Goal: Task Accomplishment & Management: Complete application form

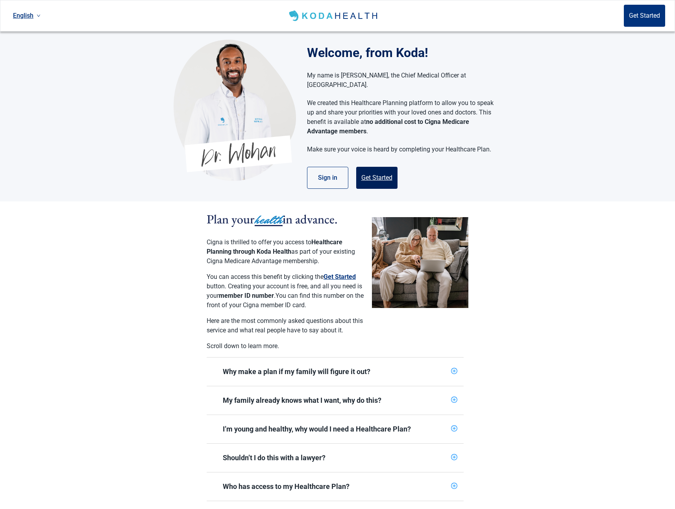
click at [356, 174] on button "Get Started" at bounding box center [376, 178] width 41 height 22
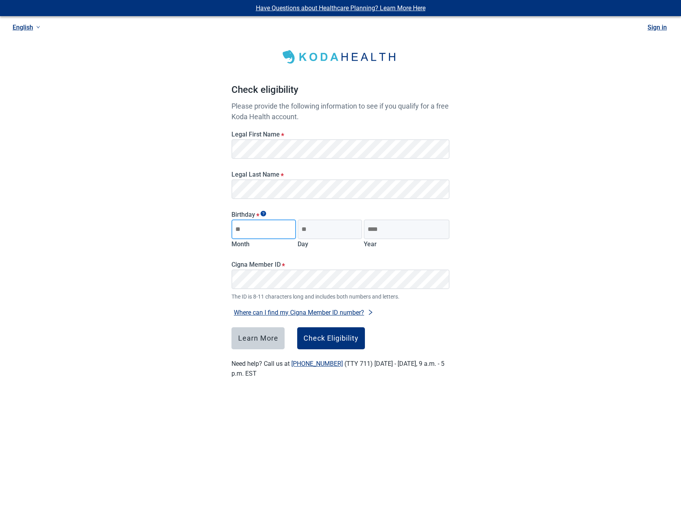
click at [260, 227] on input "Month" at bounding box center [263, 230] width 65 height 20
click at [314, 230] on input "Day" at bounding box center [329, 230] width 65 height 20
click at [256, 233] on input "**" at bounding box center [263, 230] width 65 height 20
type input "**"
click at [330, 229] on input "Day" at bounding box center [329, 230] width 65 height 20
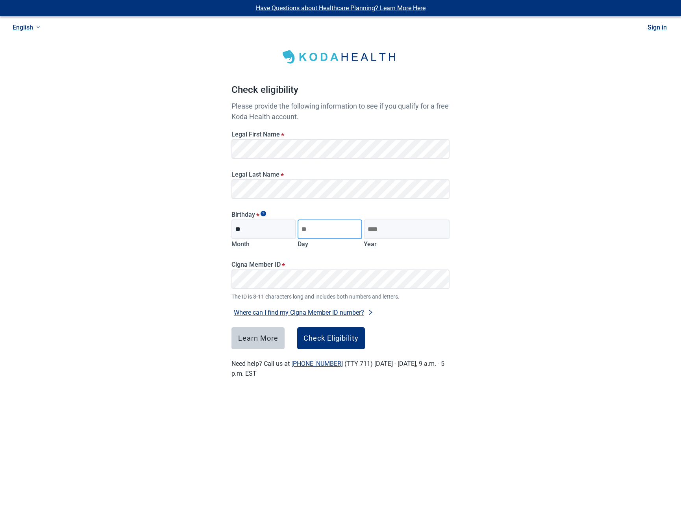
type input "**"
click at [397, 231] on input "Year" at bounding box center [407, 230] width 86 height 20
type input "****"
click at [341, 340] on div "Check Eligibility" at bounding box center [330, 338] width 55 height 8
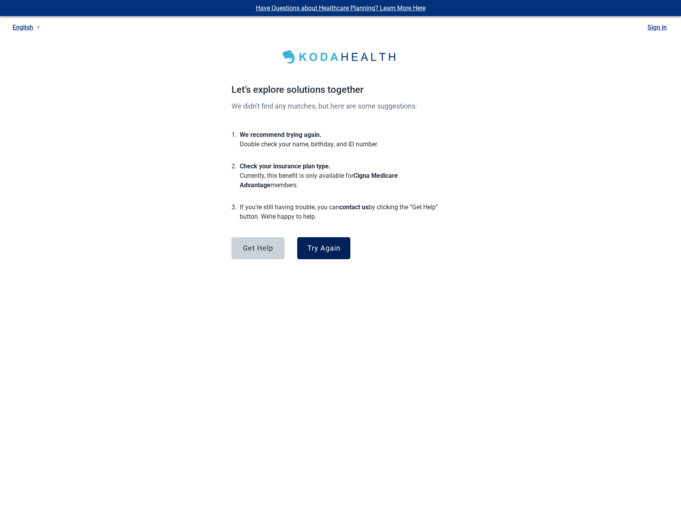
click at [327, 247] on div "Try Again" at bounding box center [323, 248] width 33 height 8
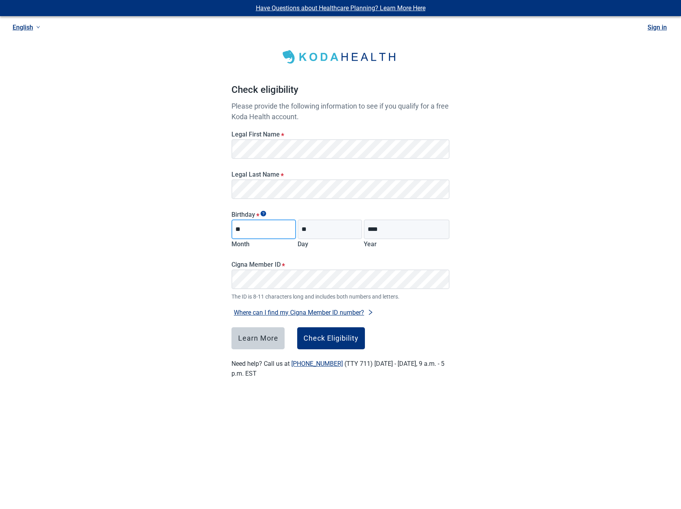
click at [266, 226] on input "**" at bounding box center [263, 230] width 65 height 20
type input "*"
click at [217, 234] on main "Check eligibility Please provide the following information to see if you qualif…" at bounding box center [340, 205] width 256 height 385
click at [251, 233] on input "Month" at bounding box center [263, 230] width 65 height 20
type input "**"
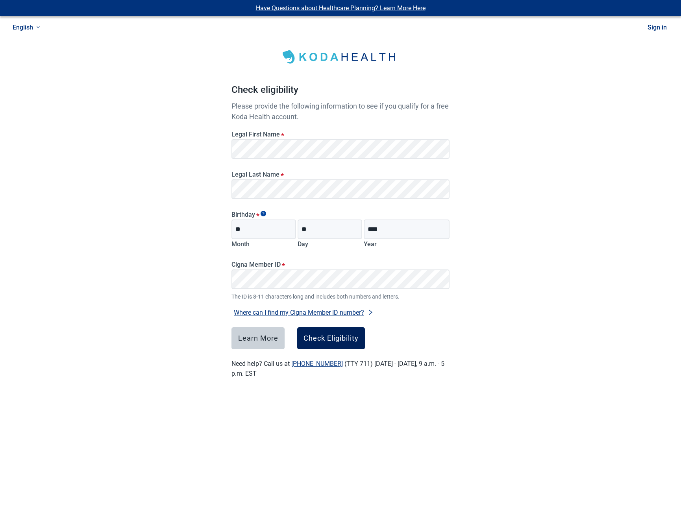
click at [344, 340] on div "Check Eligibility" at bounding box center [330, 338] width 55 height 8
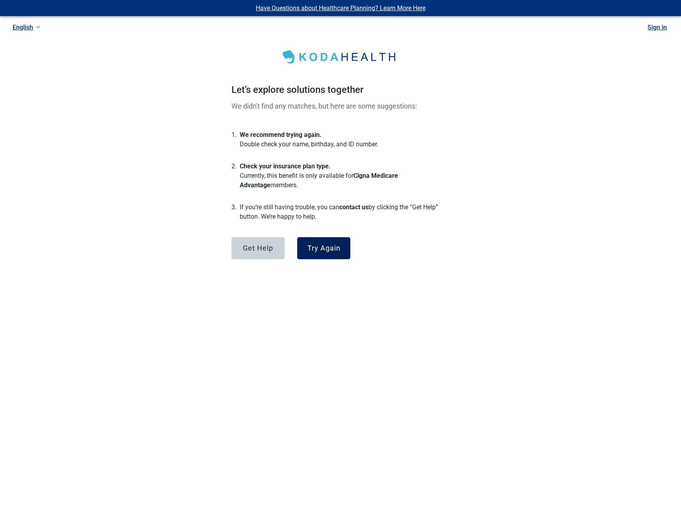
click at [327, 248] on div "Try Again" at bounding box center [323, 248] width 33 height 8
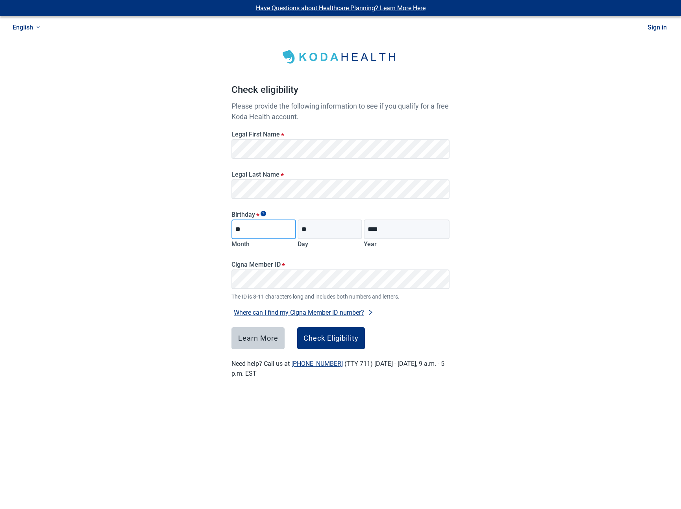
click at [271, 233] on input "**" at bounding box center [263, 230] width 65 height 20
type input "**"
click at [342, 227] on input "**" at bounding box center [329, 230] width 65 height 20
click at [316, 340] on div "Check Eligibility" at bounding box center [330, 338] width 55 height 8
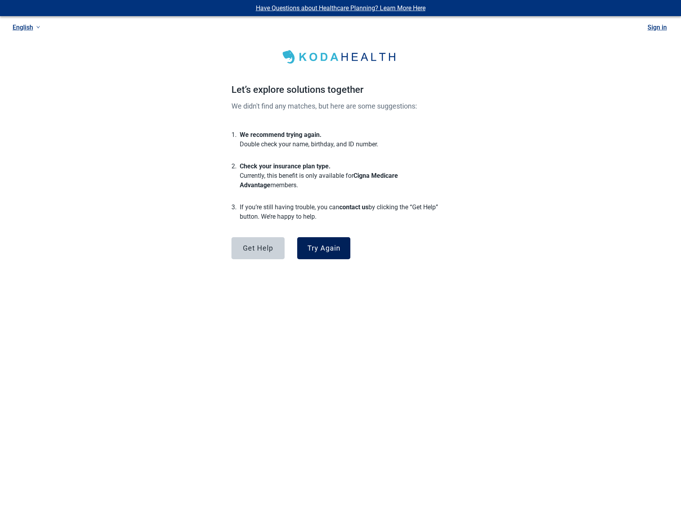
click at [316, 251] on div "Try Again" at bounding box center [323, 248] width 33 height 8
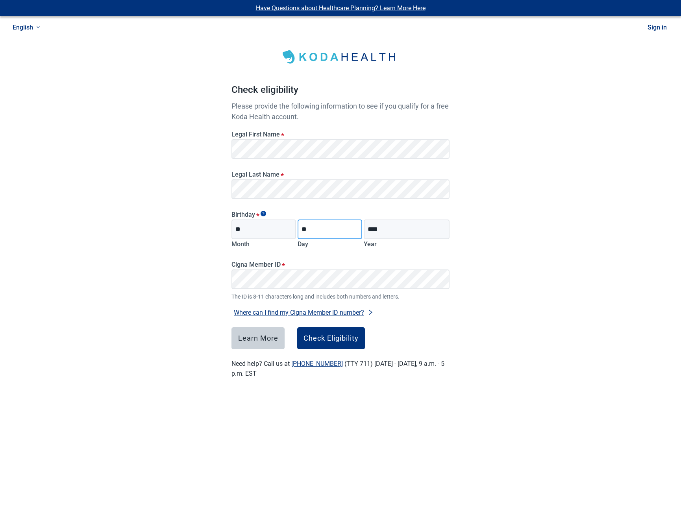
click at [320, 230] on input "**" at bounding box center [329, 230] width 65 height 20
type input "*"
click at [320, 230] on input "Day" at bounding box center [329, 230] width 65 height 20
type input "**"
click at [491, 265] on div "Have Questions about Healthcare Planning? Learn More Here English Sign in Check…" at bounding box center [340, 198] width 681 height 397
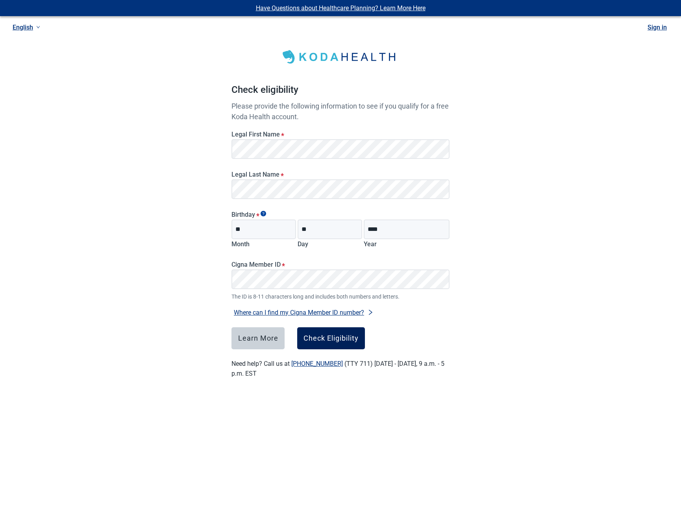
click at [328, 332] on button "Check Eligibility" at bounding box center [331, 338] width 68 height 22
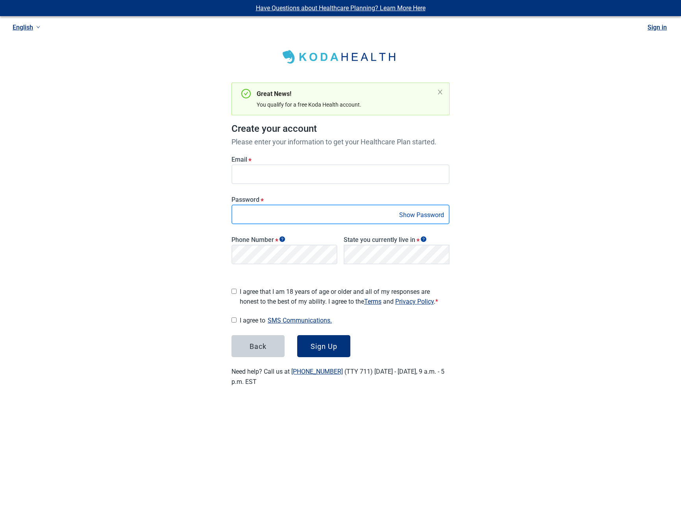
click at [207, 215] on div "Have Questions about Healthcare Planning? Learn More Here English Sign in Great…" at bounding box center [340, 203] width 681 height 406
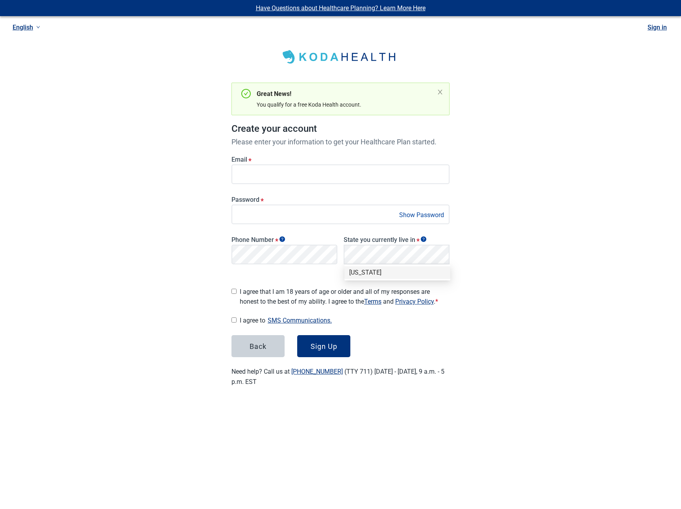
click at [377, 273] on div "Texas" at bounding box center [397, 272] width 96 height 9
click at [306, 290] on span "I agree that I am 18 years of age or older and all of my responses are honest t…" at bounding box center [345, 297] width 210 height 20
click at [321, 342] on div "Sign Up" at bounding box center [323, 346] width 27 height 8
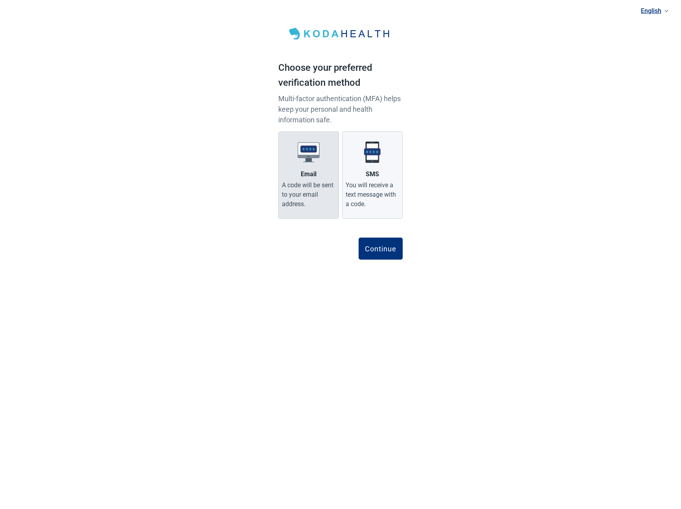
click at [306, 186] on div "A code will be sent to your email address." at bounding box center [309, 195] width 54 height 28
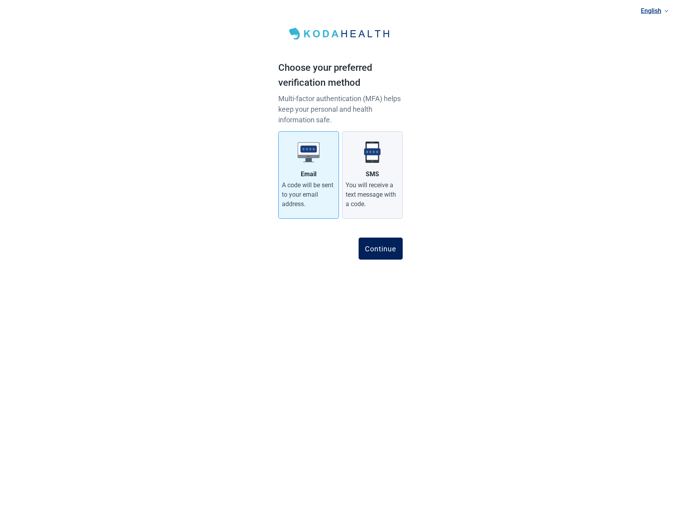
click at [378, 250] on div "Continue" at bounding box center [380, 249] width 31 height 8
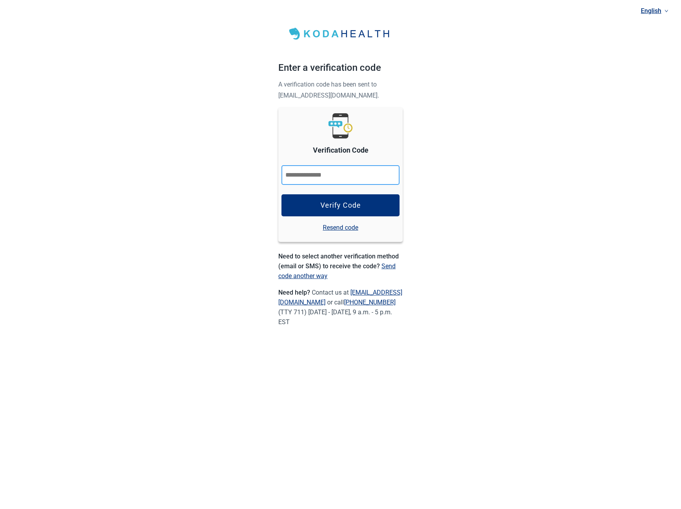
click at [298, 178] on input "Verification Code" at bounding box center [340, 175] width 118 height 20
paste input "******"
type input "******"
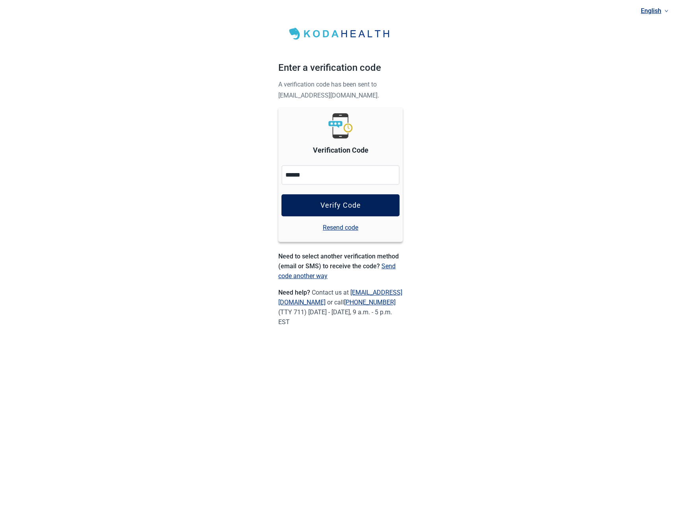
click at [303, 202] on button "Verify Code" at bounding box center [340, 205] width 118 height 22
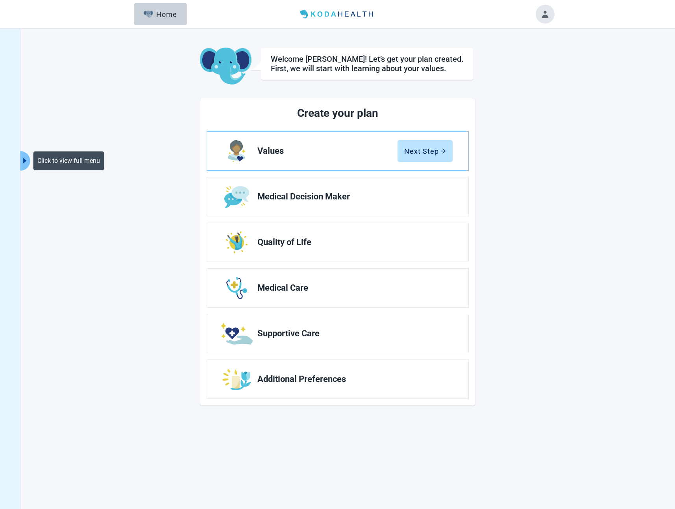
click at [27, 159] on icon "caret-right" at bounding box center [24, 160] width 7 height 7
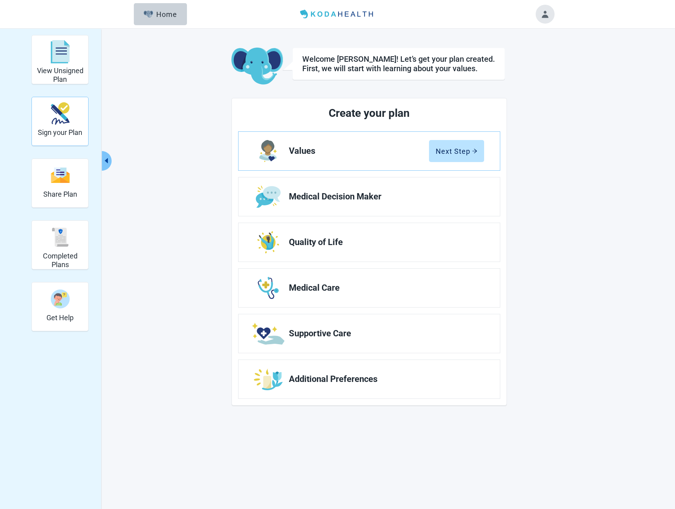
click at [66, 129] on h2 "Sign your Plan" at bounding box center [60, 132] width 44 height 9
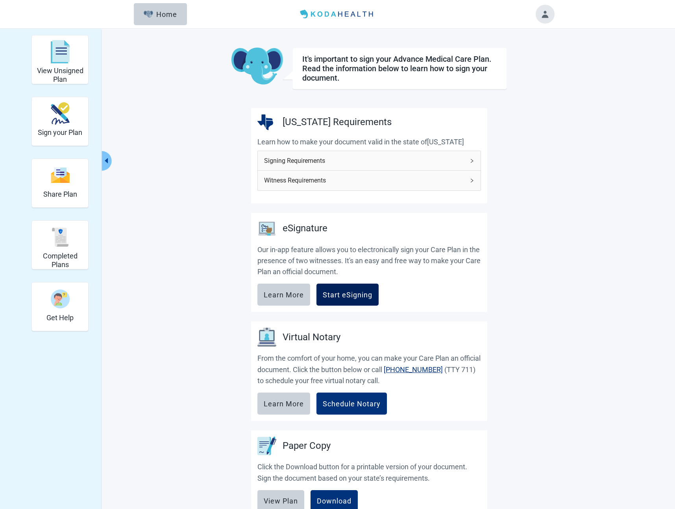
click at [358, 293] on div "Start eSigning" at bounding box center [348, 295] width 50 height 8
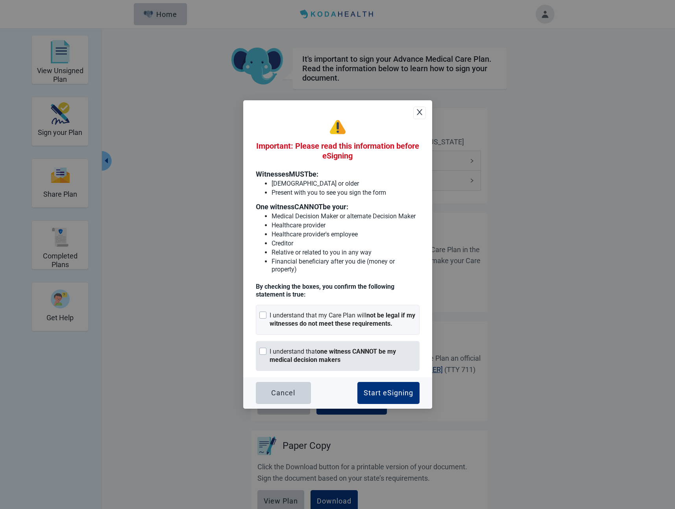
drag, startPoint x: 380, startPoint y: 353, endPoint x: 380, endPoint y: 345, distance: 7.9
click at [380, 353] on strong "one witness CANNOT be my medical decision makers" at bounding box center [333, 356] width 126 height 16
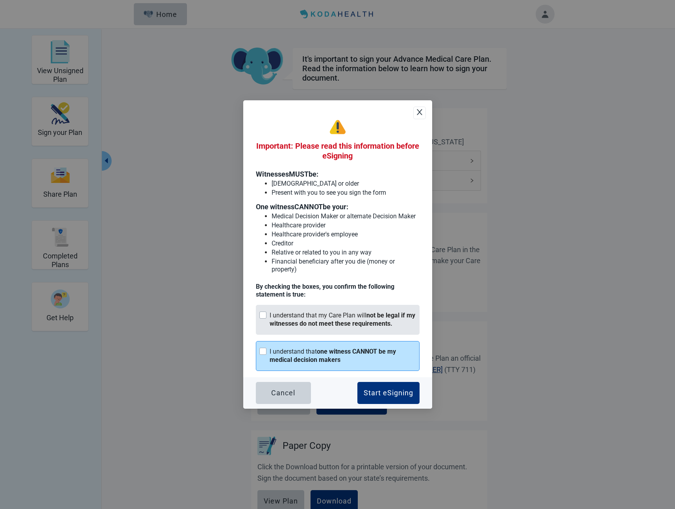
click at [381, 316] on strong "not be legal if my witnesses do not meet these requirements." at bounding box center [343, 320] width 146 height 16
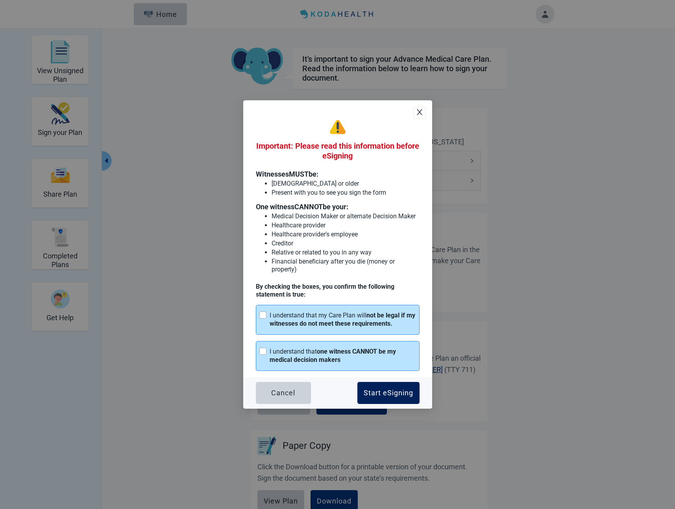
click at [399, 388] on button "Start eSigning" at bounding box center [388, 393] width 62 height 22
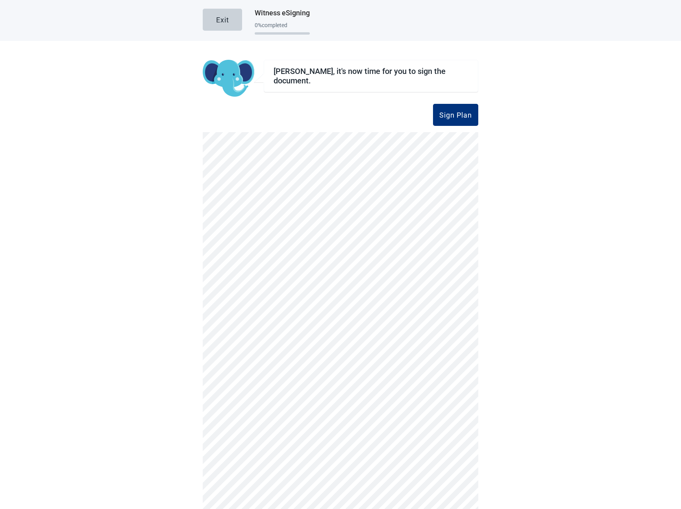
click at [602, 168] on main "Exit Witness eSigning 0 % completed Nina, it's now time for you to sign the doc…" at bounding box center [340, 254] width 681 height 509
click at [465, 118] on div "Sign Plan" at bounding box center [455, 115] width 33 height 8
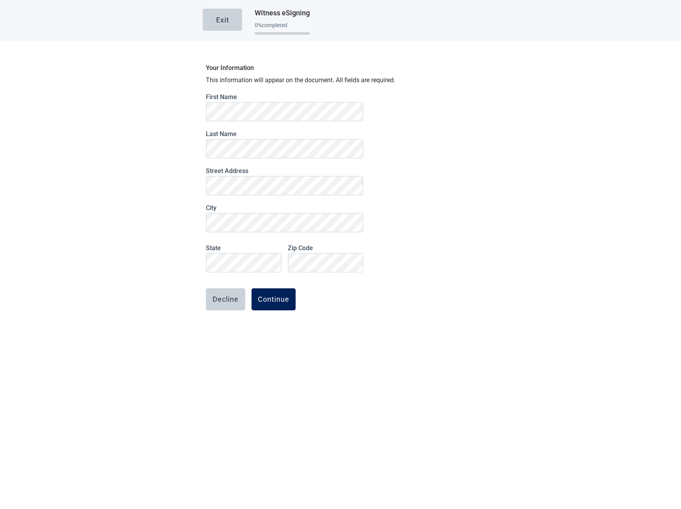
click at [280, 303] on div "Continue" at bounding box center [273, 299] width 31 height 8
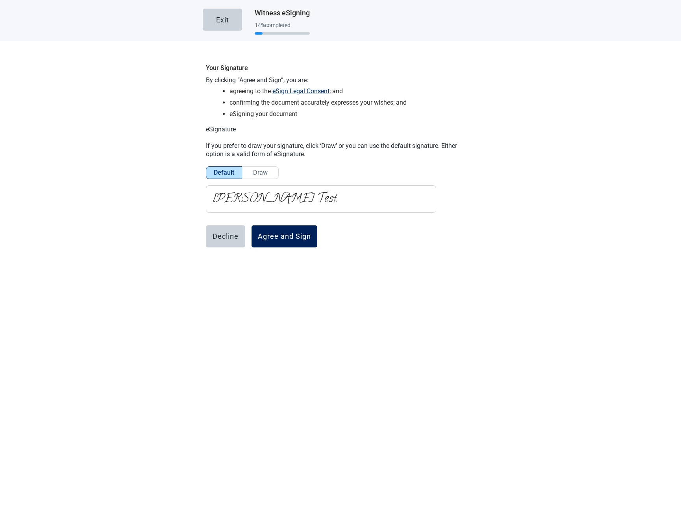
click at [270, 238] on div "Agree and Sign" at bounding box center [284, 237] width 53 height 8
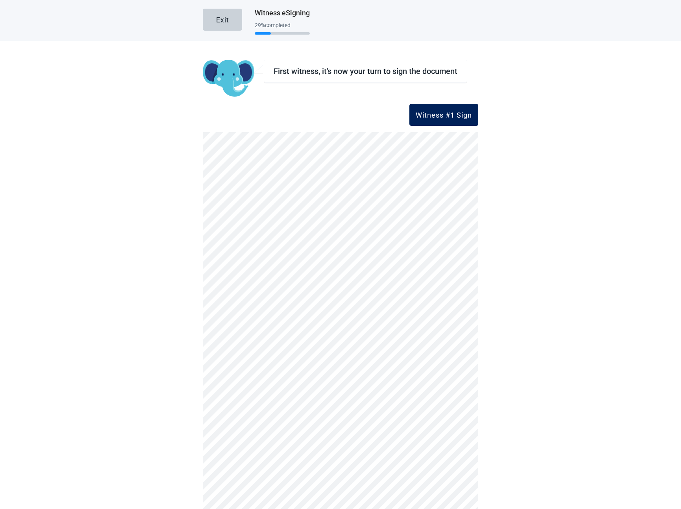
click at [427, 112] on div "Witness #1 Sign" at bounding box center [443, 115] width 56 height 8
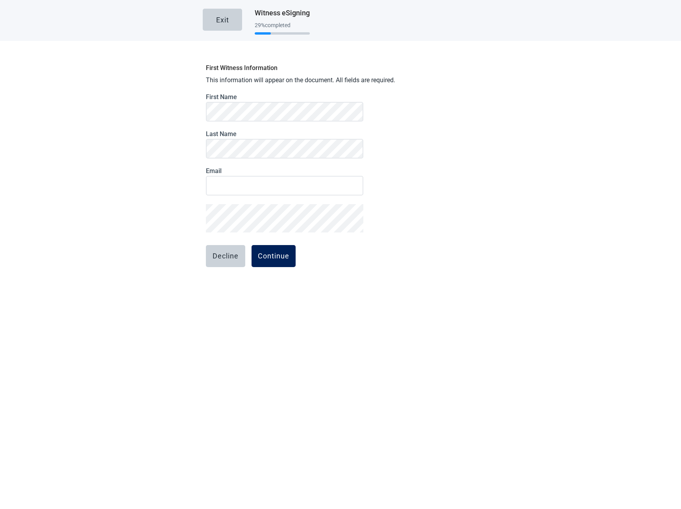
click at [271, 251] on button "Continue" at bounding box center [273, 256] width 44 height 22
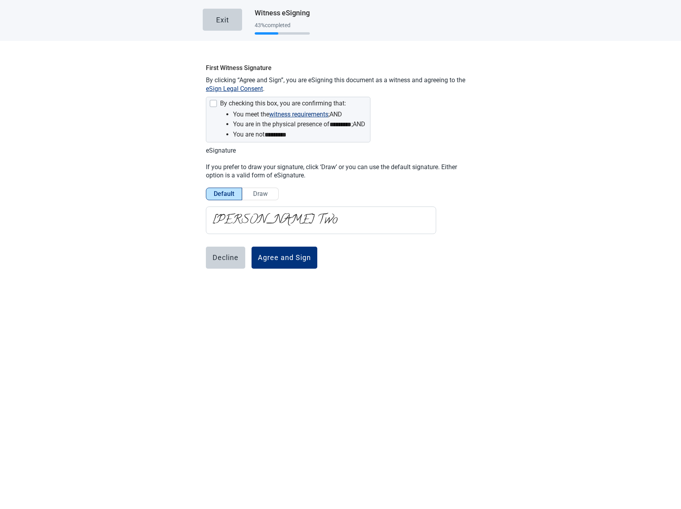
click at [249, 94] on div "First Witness Signature By clicking “Agree and Sign”, you are eSigning this doc…" at bounding box center [340, 186] width 275 height 253
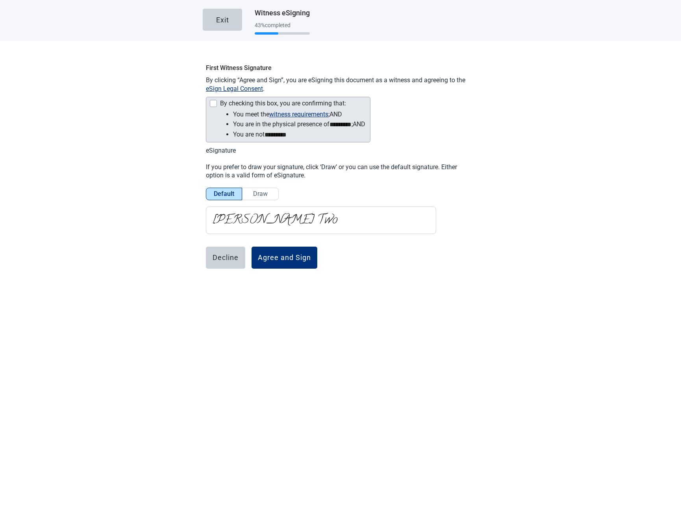
drag, startPoint x: 250, startPoint y: 101, endPoint x: 252, endPoint y: 107, distance: 6.6
click at [250, 101] on div "By checking this box, you are confirming that:" at bounding box center [283, 103] width 126 height 7
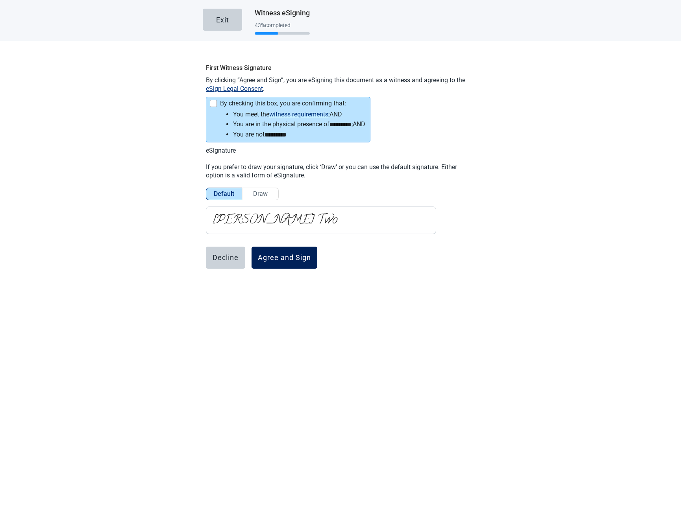
click at [278, 258] on div "Agree and Sign" at bounding box center [284, 258] width 53 height 8
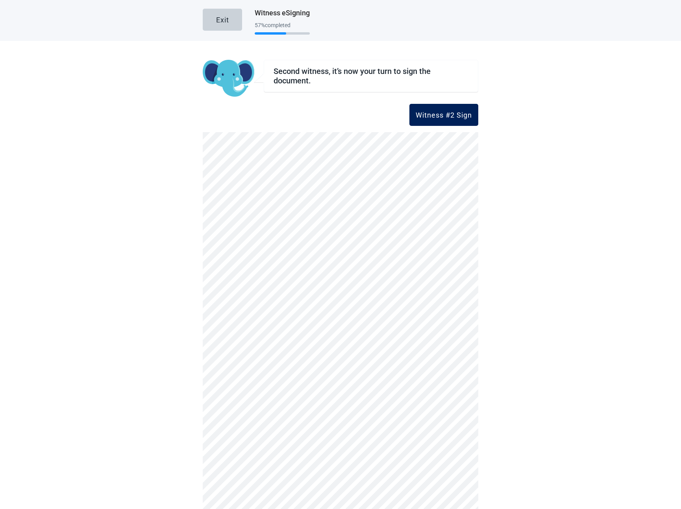
click at [420, 124] on button "Witness #2 Sign" at bounding box center [443, 115] width 69 height 22
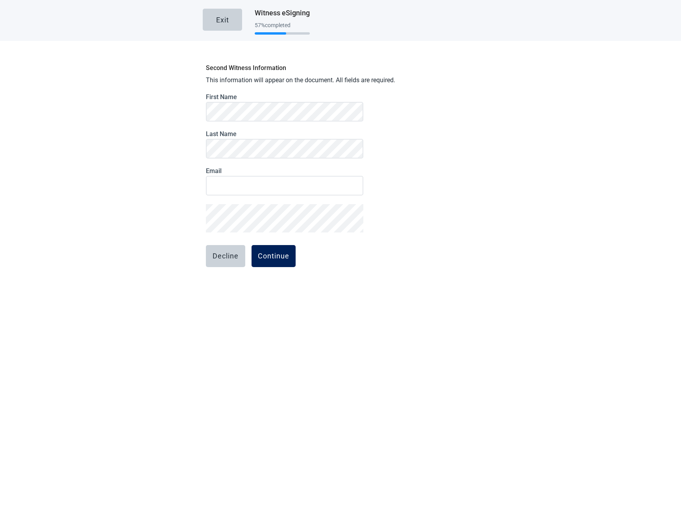
click at [281, 257] on div "Continue" at bounding box center [273, 256] width 31 height 8
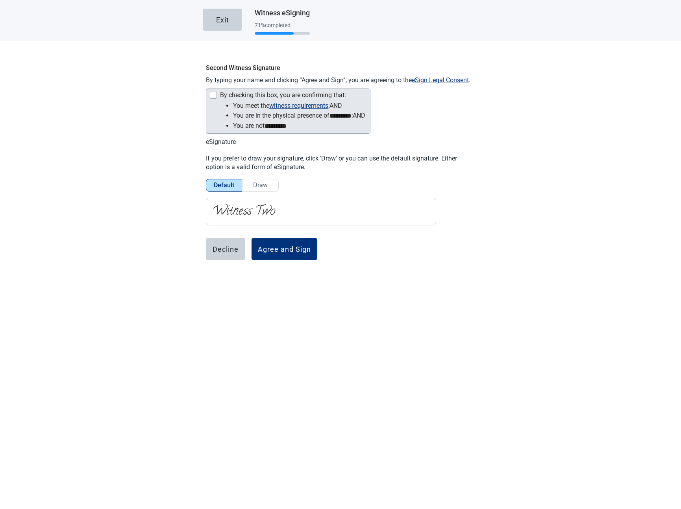
click at [249, 92] on div "By checking this box, you are confirming that:" at bounding box center [283, 95] width 126 height 7
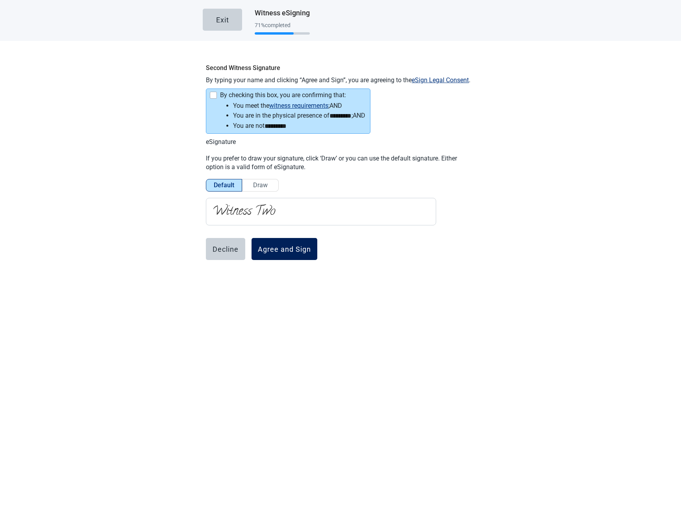
click at [287, 252] on div "Agree and Sign" at bounding box center [284, 249] width 53 height 8
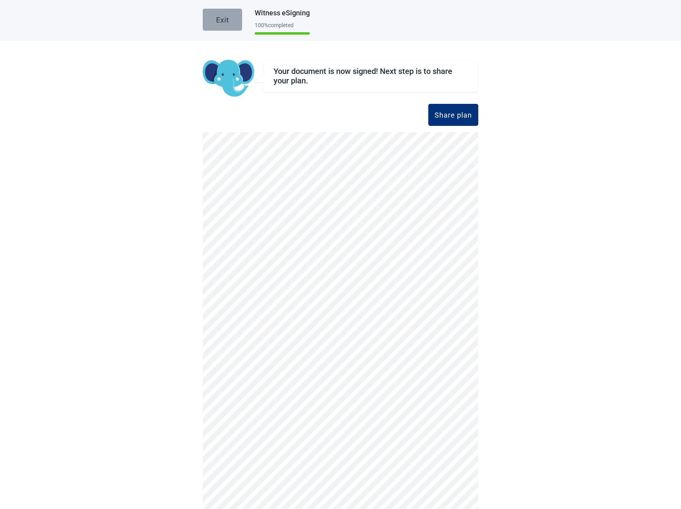
click at [216, 18] on div "Exit" at bounding box center [222, 20] width 13 height 8
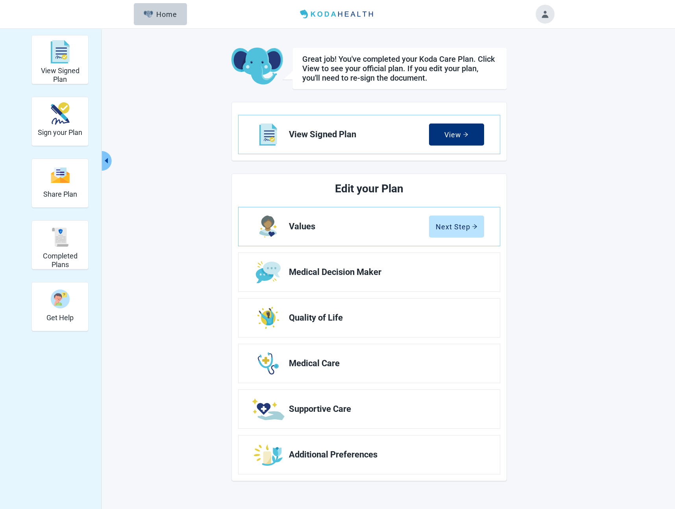
click at [547, 17] on button "Toggle account menu" at bounding box center [544, 14] width 19 height 19
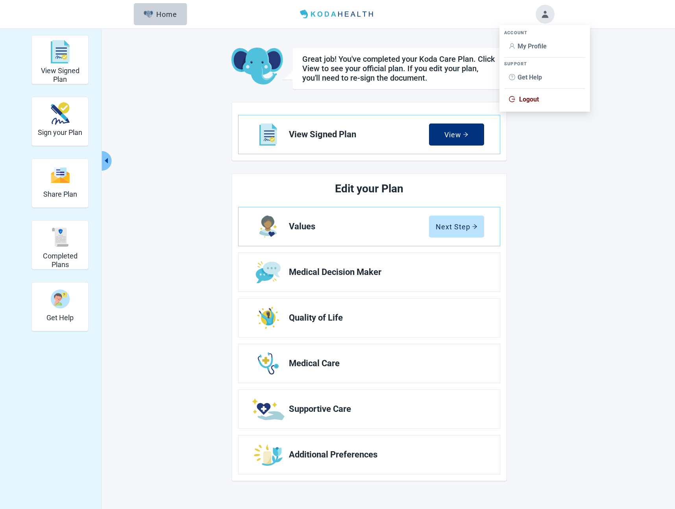
click at [540, 45] on span "My Profile" at bounding box center [531, 45] width 29 height 7
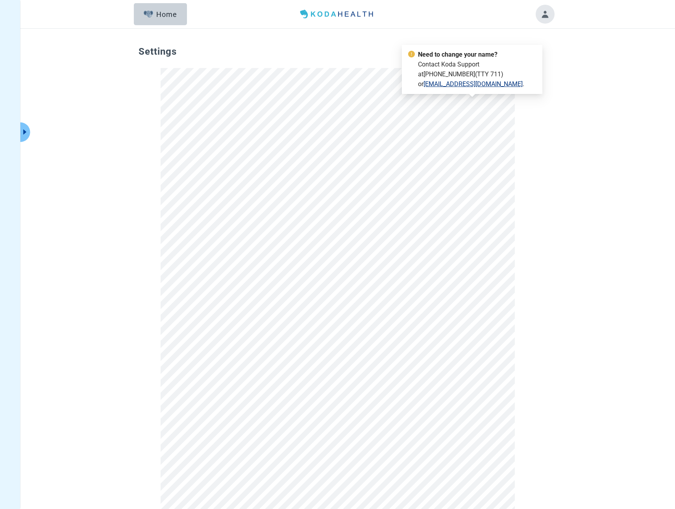
click at [545, 48] on div "Settings" at bounding box center [337, 386] width 417 height 698
click at [544, 12] on button "Toggle account menu" at bounding box center [544, 14] width 19 height 19
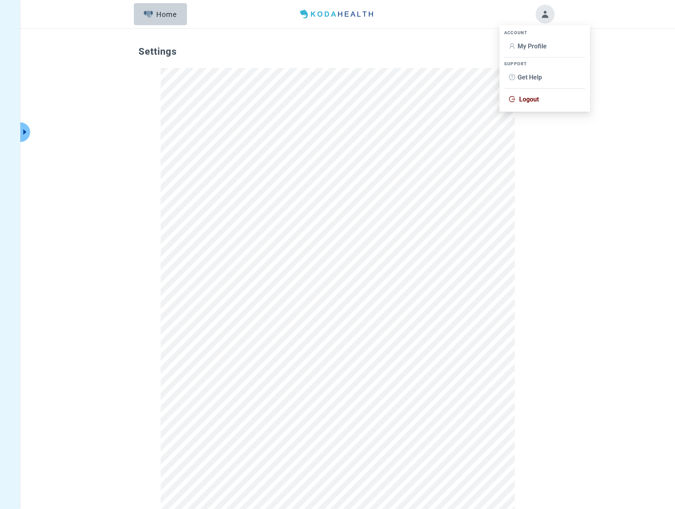
click at [521, 94] on li "Logout" at bounding box center [544, 99] width 81 height 15
